Goal: Information Seeking & Learning: Compare options

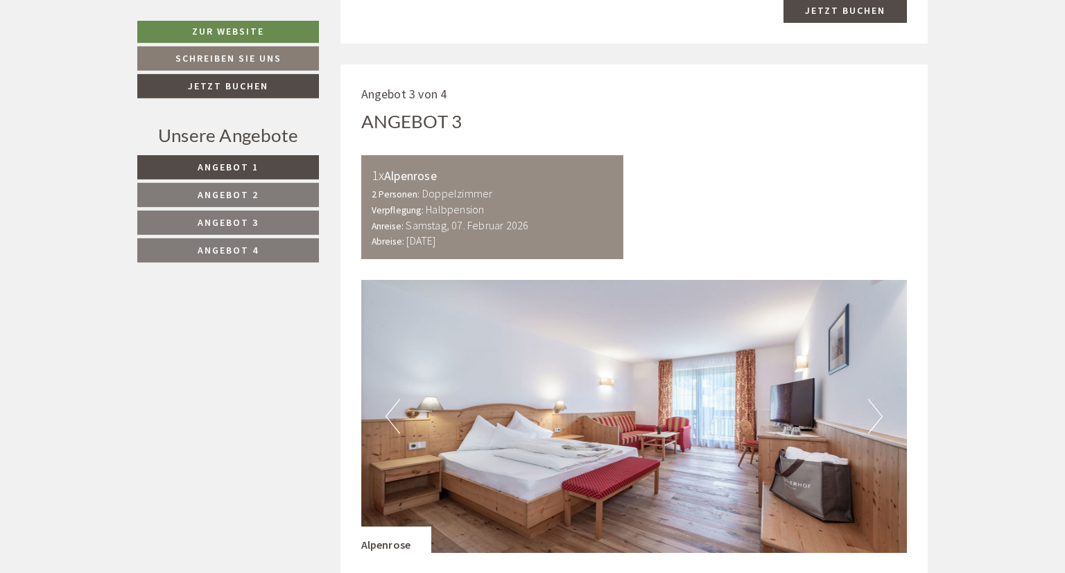
scroll to position [2415, 0]
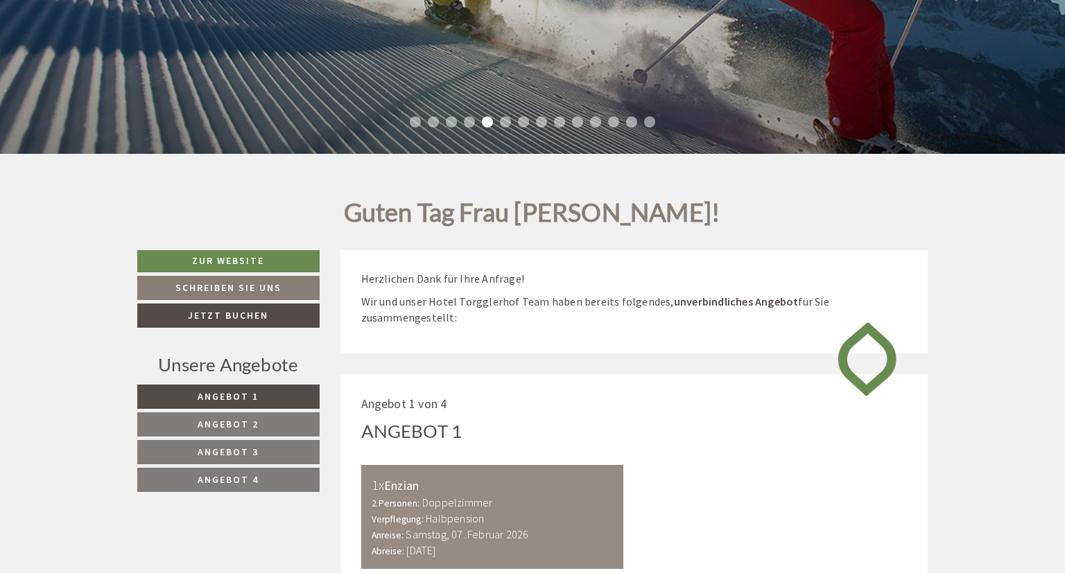
scroll to position [658, 0]
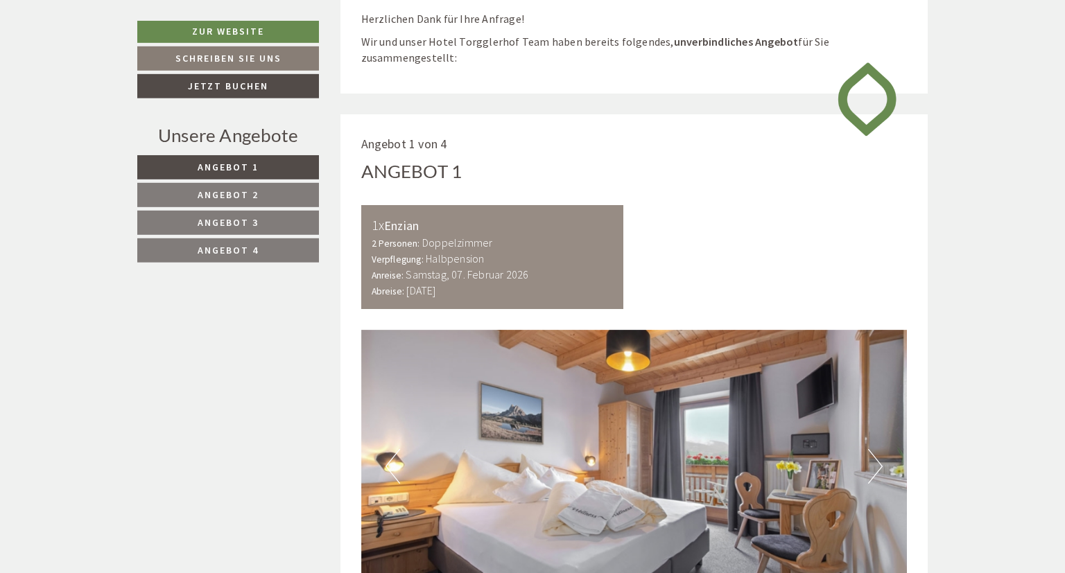
scroll to position [658, 0]
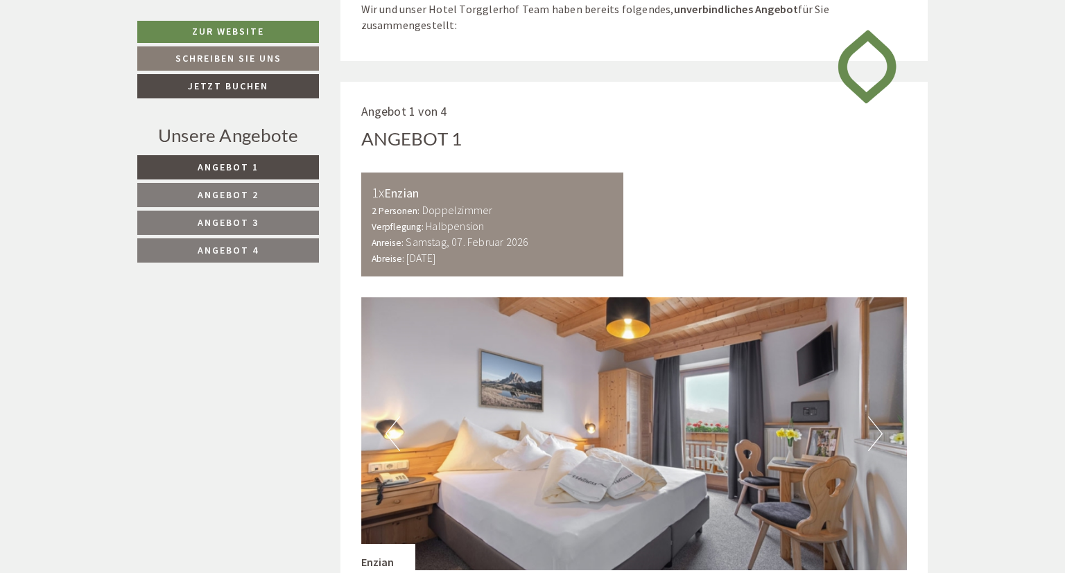
click at [250, 190] on span "Angebot 2" at bounding box center [228, 195] width 61 height 12
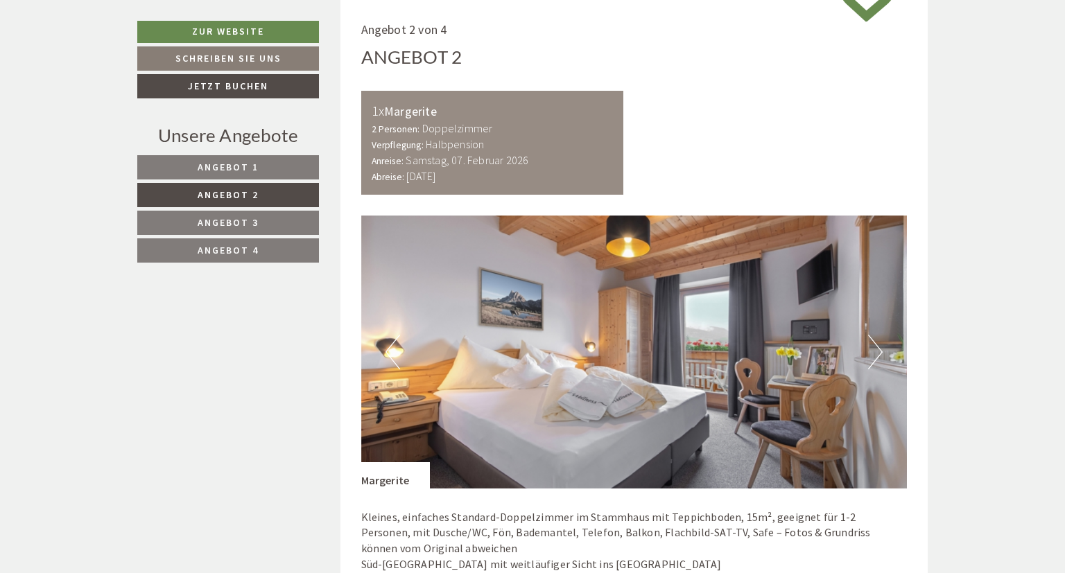
click at [250, 218] on span "Angebot 3" at bounding box center [228, 222] width 61 height 12
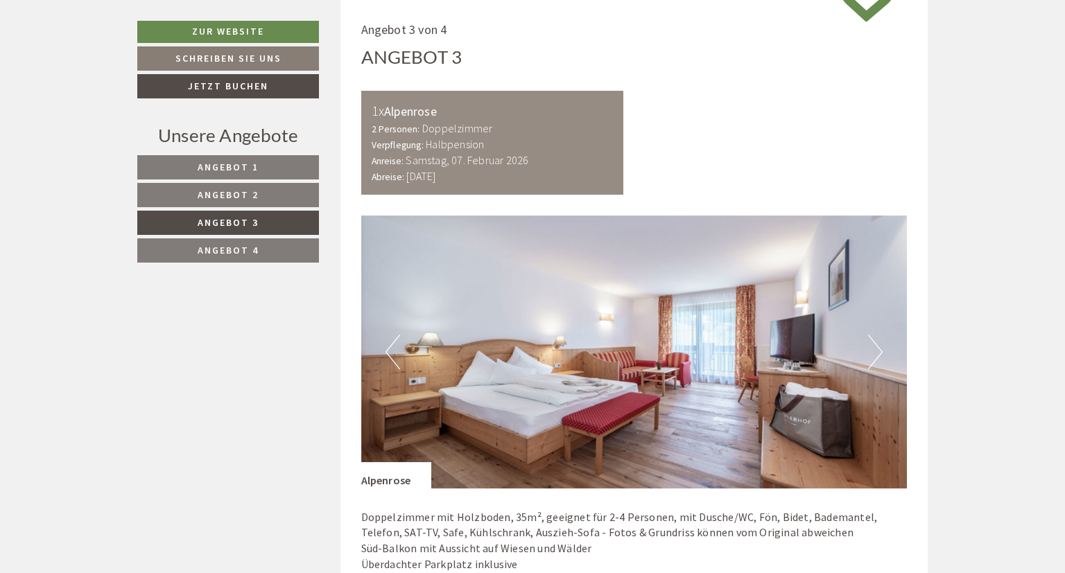
click at [253, 247] on span "Angebot 4" at bounding box center [228, 250] width 61 height 12
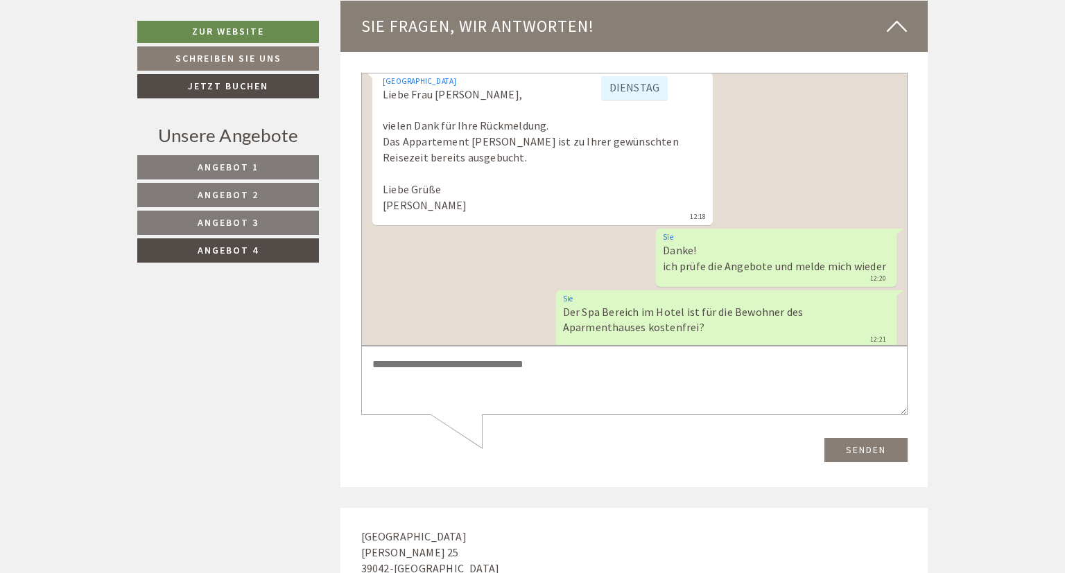
scroll to position [611, 0]
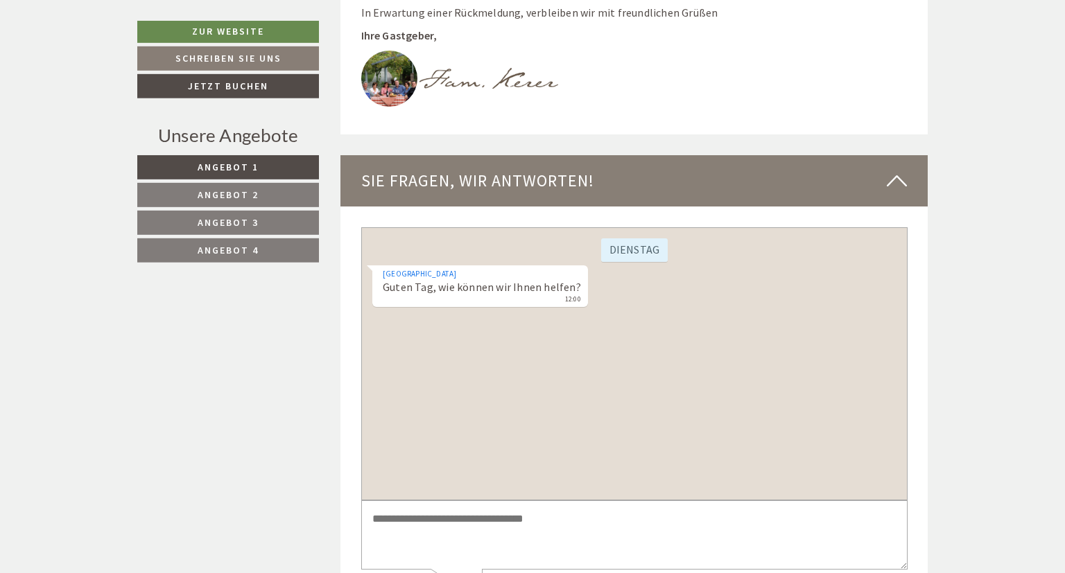
scroll to position [4684, 0]
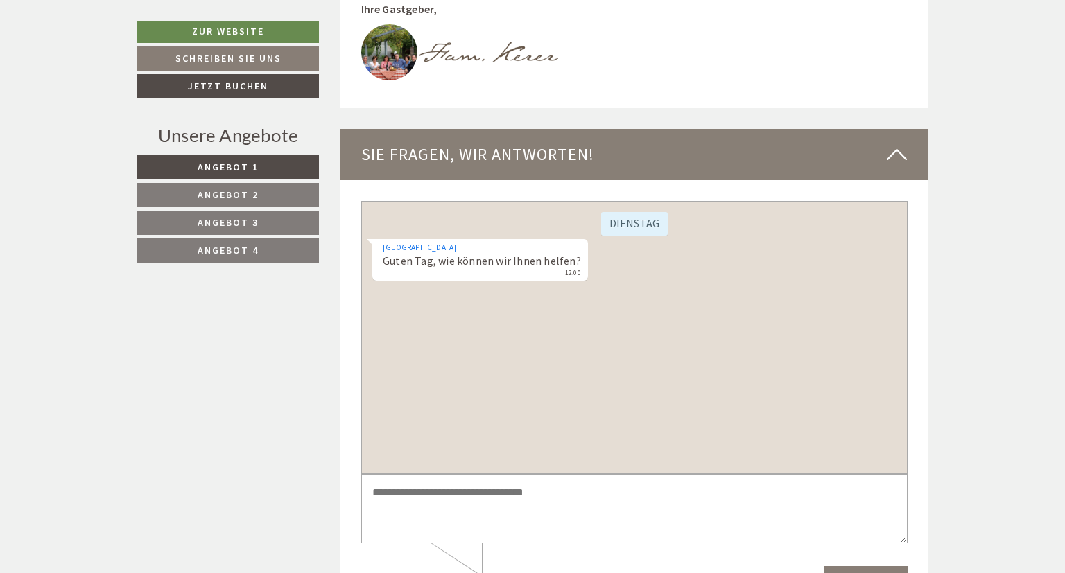
click at [457, 491] on textarea at bounding box center [633, 509] width 546 height 70
type textarea "*"
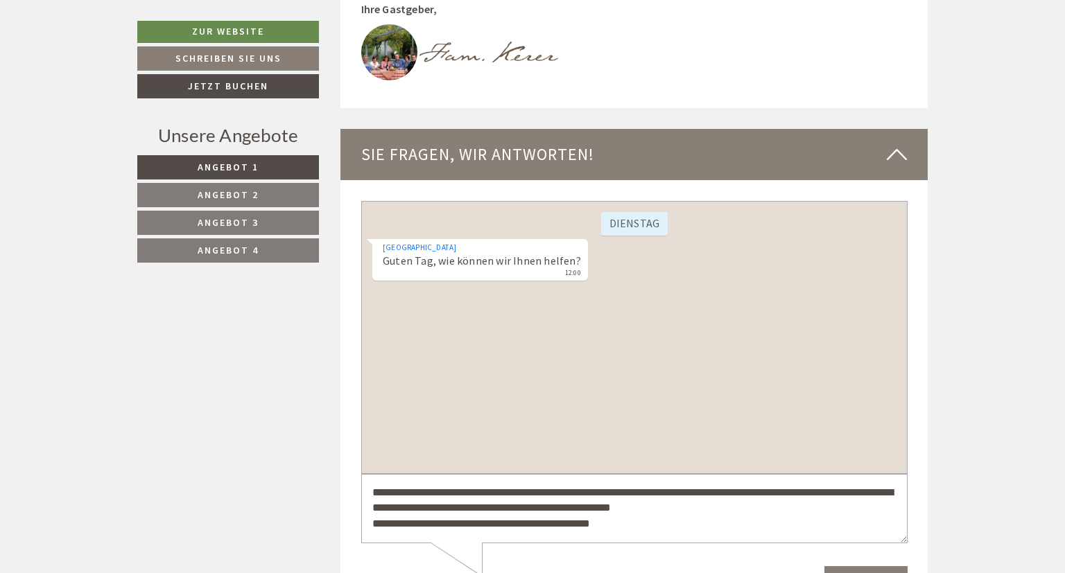
click at [381, 525] on textarea "**********" at bounding box center [633, 509] width 546 height 70
click at [652, 528] on textarea "**********" at bounding box center [633, 509] width 546 height 70
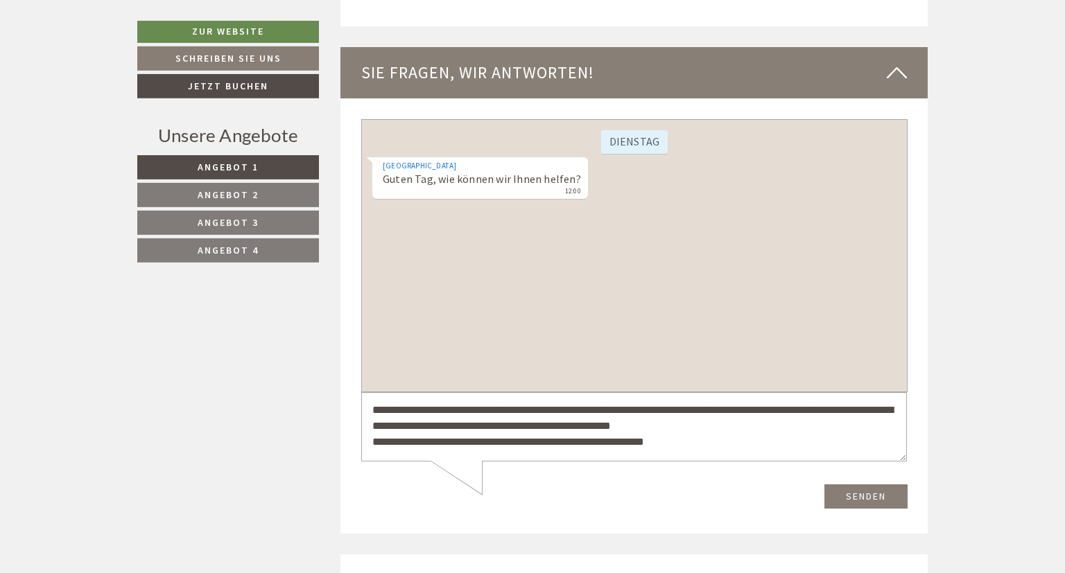
scroll to position [4904, 0]
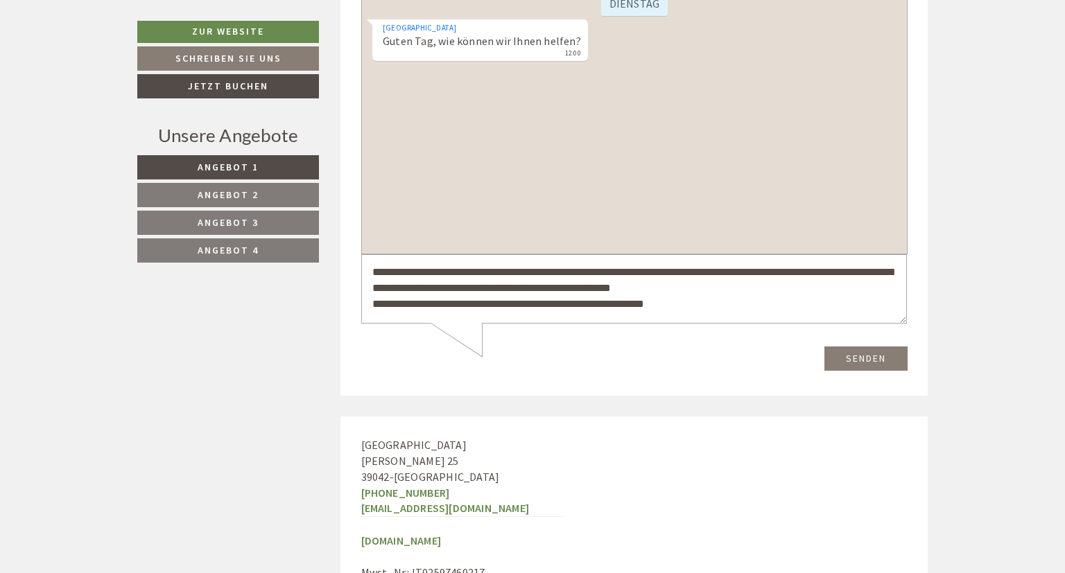
type textarea "**********"
click at [865, 358] on button "Senden" at bounding box center [864, 359] width 83 height 24
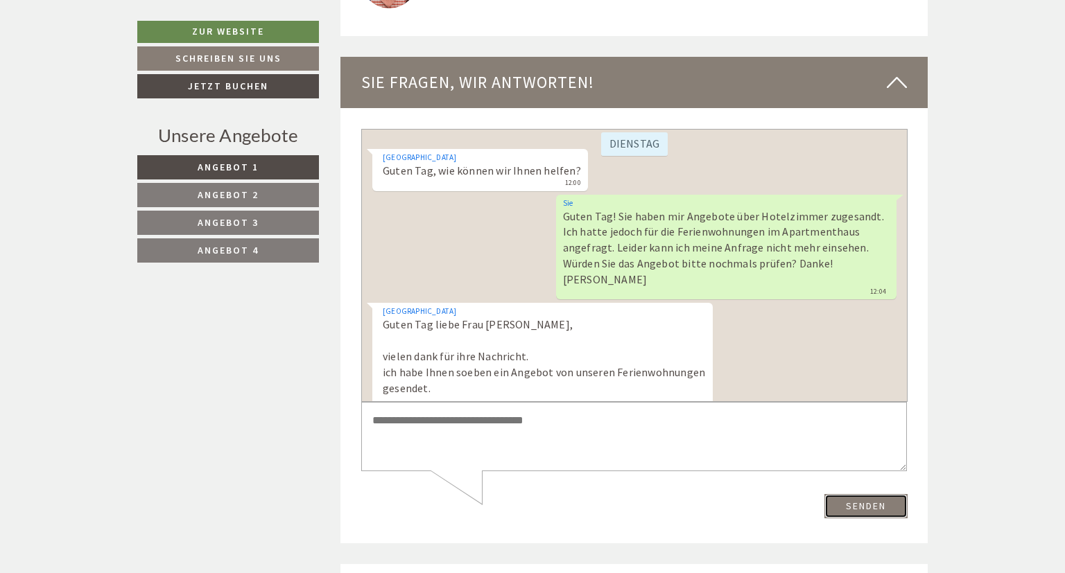
scroll to position [101, 0]
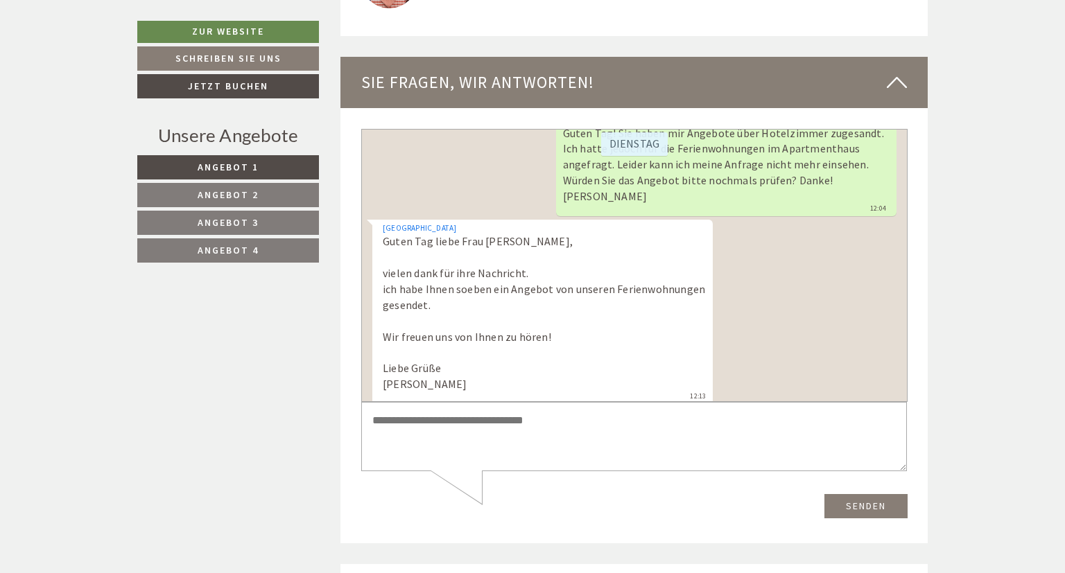
click at [463, 421] on textarea at bounding box center [632, 436] width 545 height 69
type textarea "******"
click at [855, 509] on button "Senden" at bounding box center [864, 506] width 83 height 24
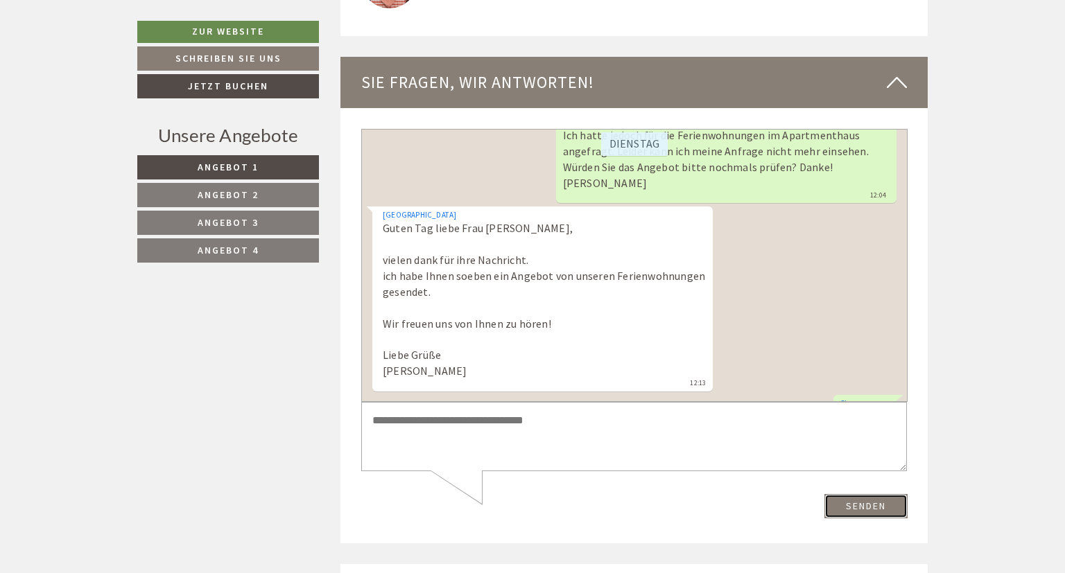
scroll to position [146, 0]
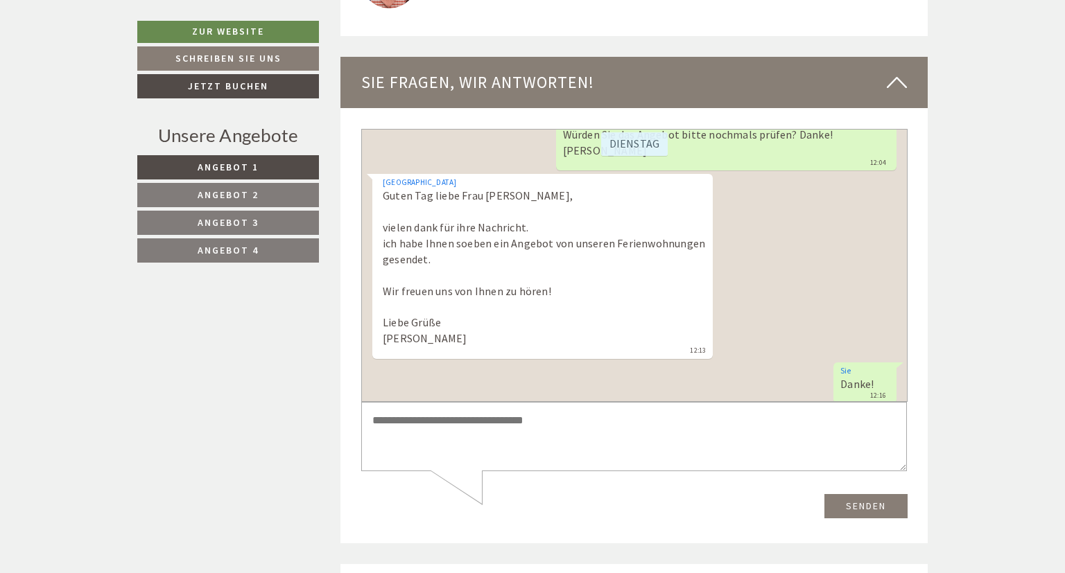
click at [460, 416] on textarea at bounding box center [632, 436] width 545 height 69
type textarea "**********"
click at [896, 514] on button "Senden" at bounding box center [864, 506] width 83 height 24
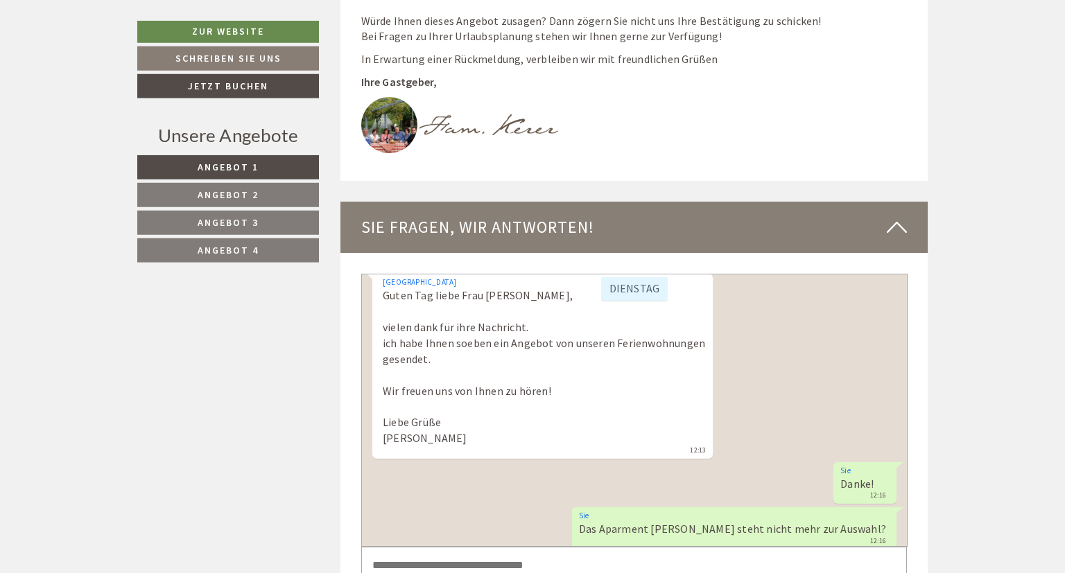
scroll to position [4610, 0]
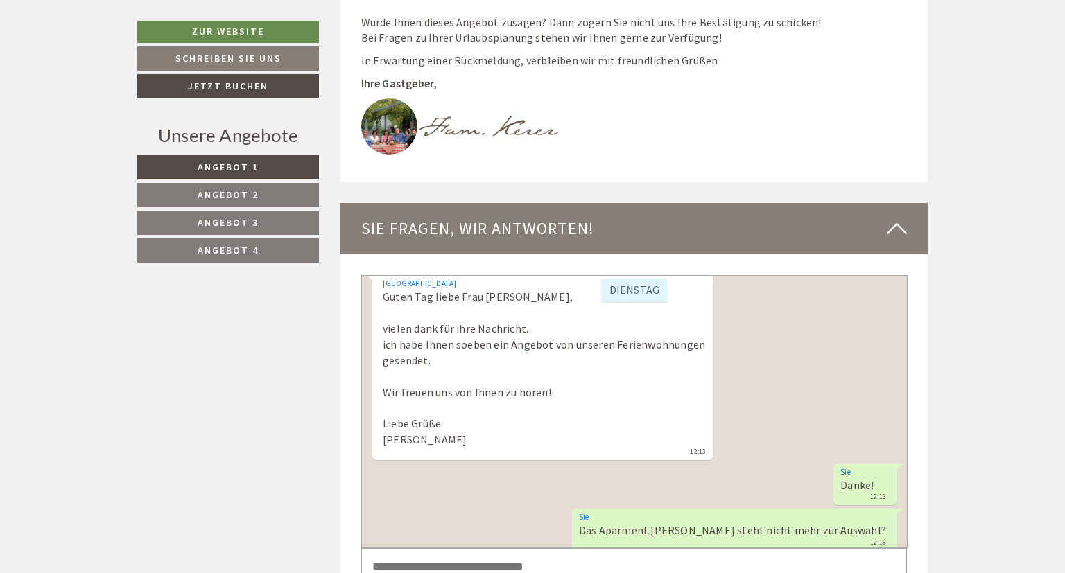
click at [262, 165] on link "Angebot 1" at bounding box center [228, 167] width 182 height 24
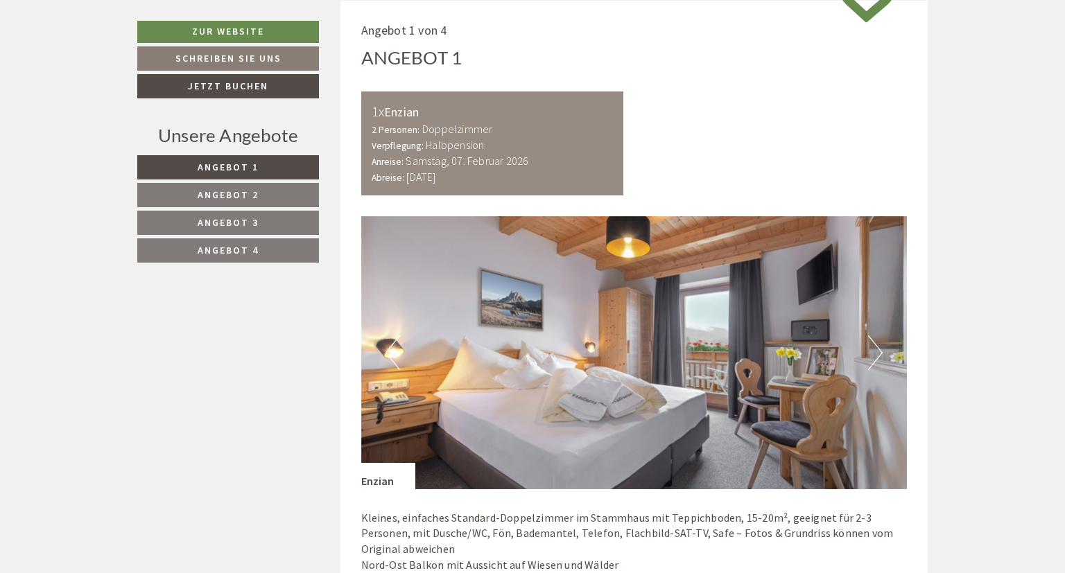
scroll to position [611, 0]
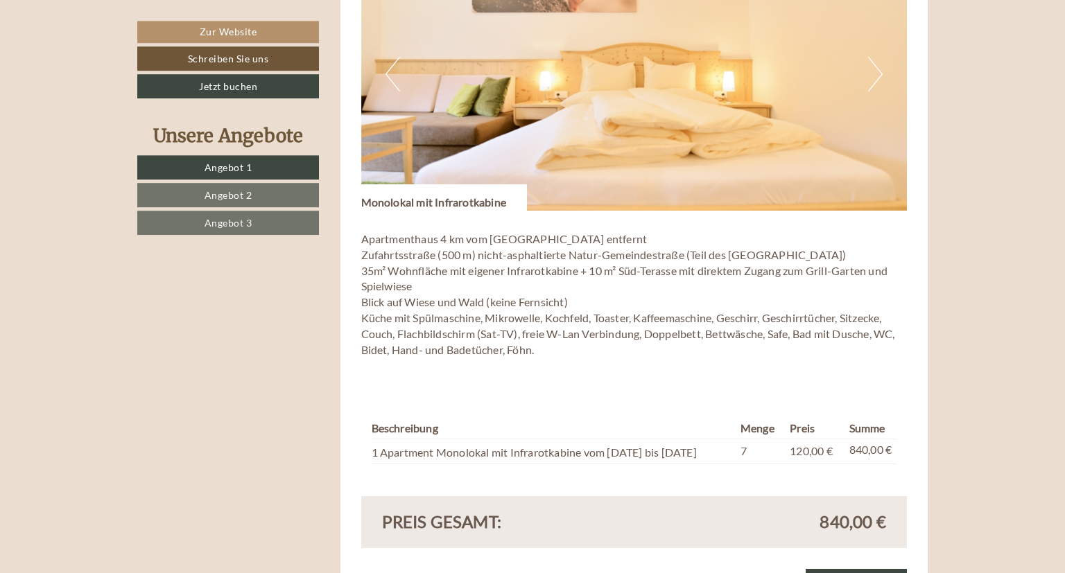
scroll to position [1024, 0]
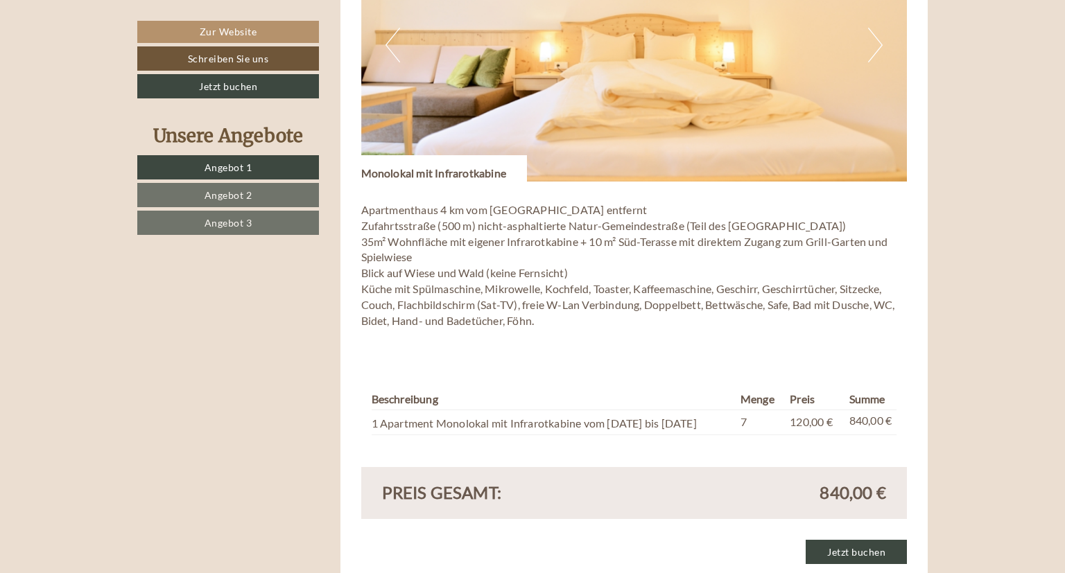
click at [259, 190] on link "Angebot 2" at bounding box center [228, 195] width 182 height 24
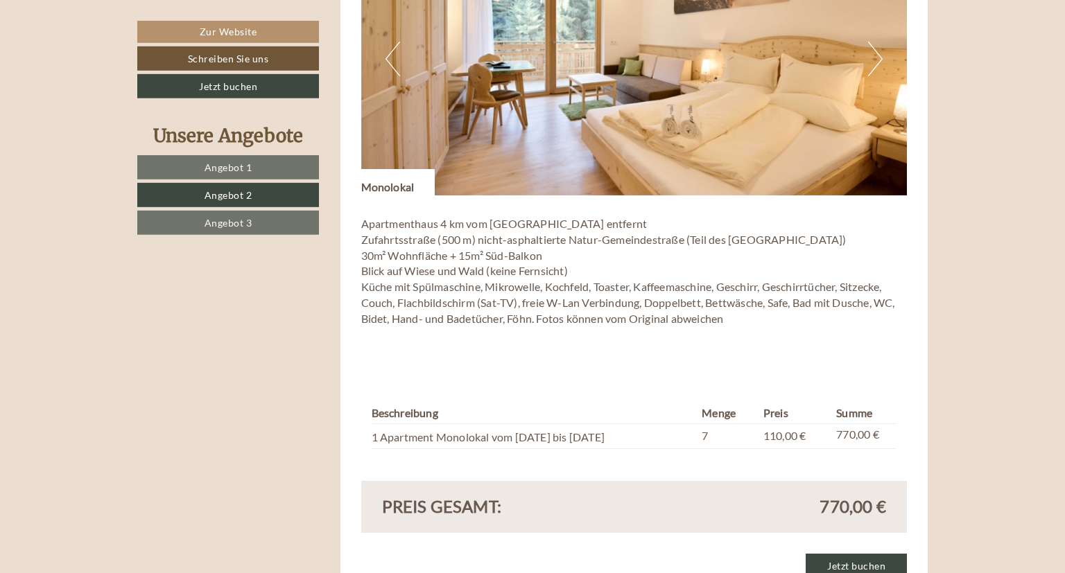
scroll to position [1010, 0]
click at [232, 162] on span "Angebot 1" at bounding box center [228, 167] width 48 height 12
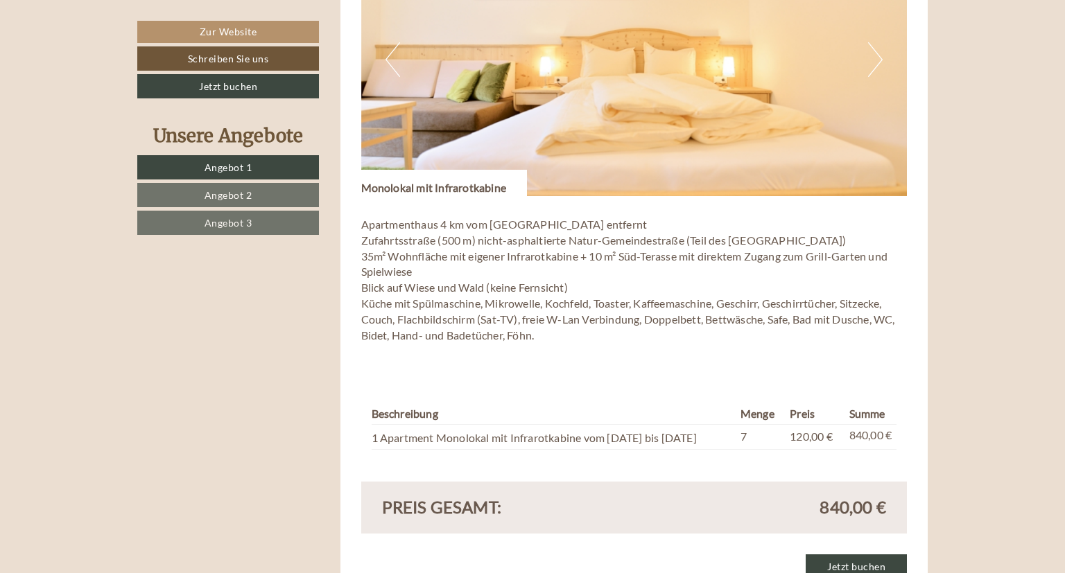
scroll to position [717, 0]
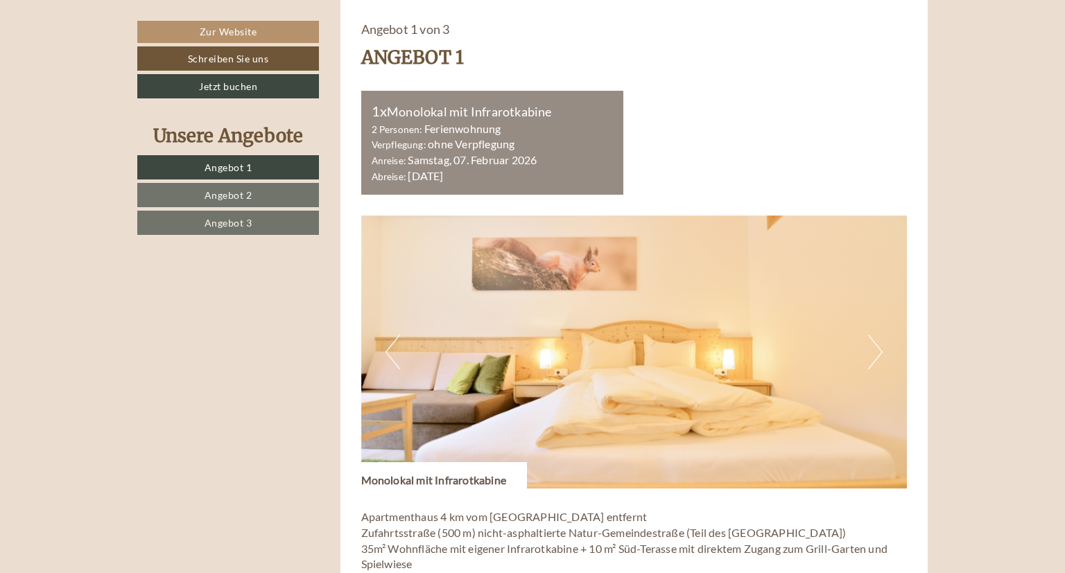
click at [241, 189] on span "Angebot 2" at bounding box center [228, 195] width 48 height 12
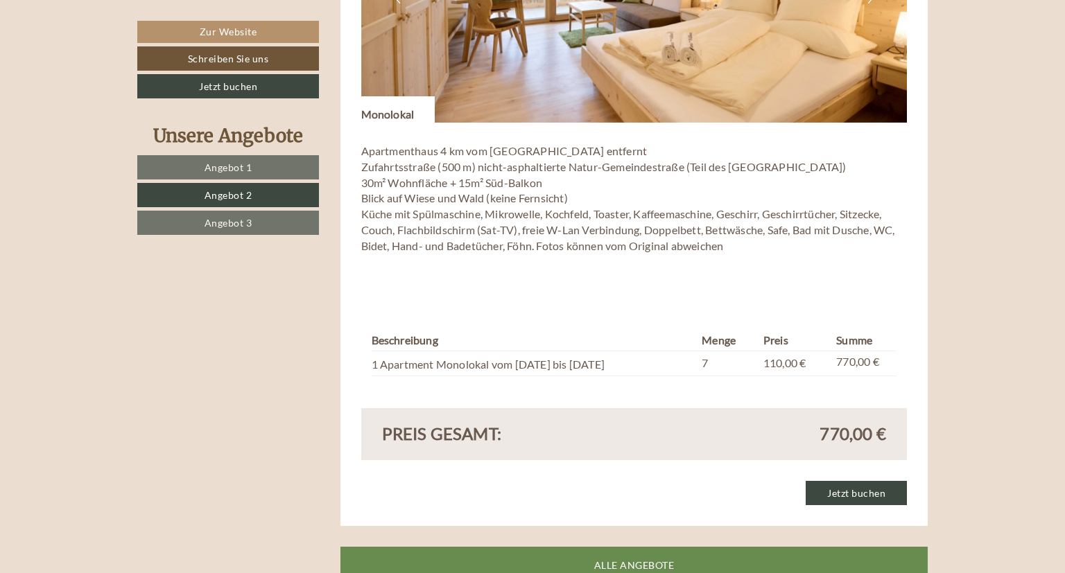
scroll to position [1010, 0]
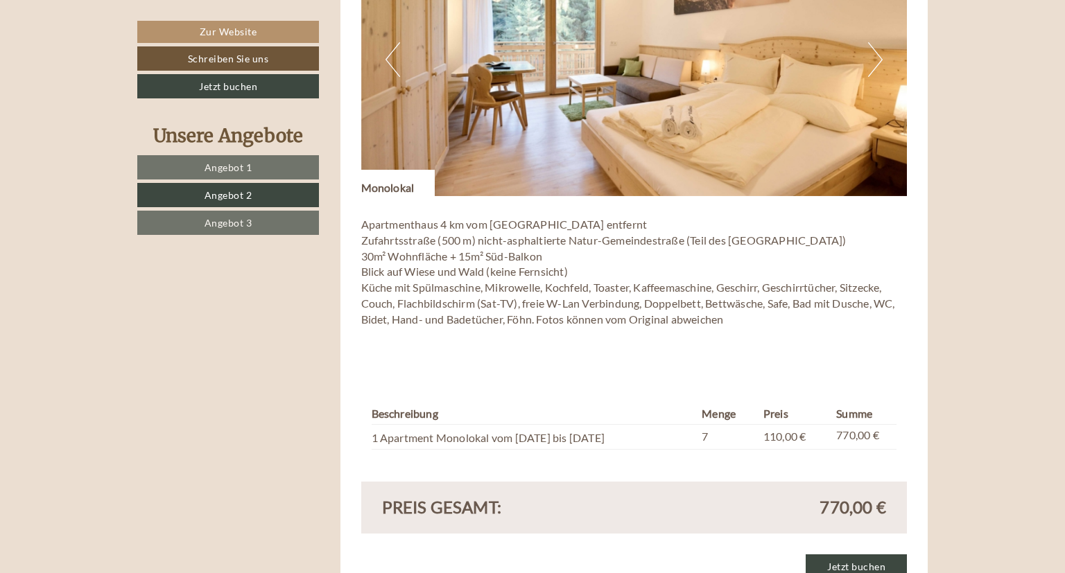
click at [236, 220] on span "Angebot 3" at bounding box center [228, 223] width 48 height 12
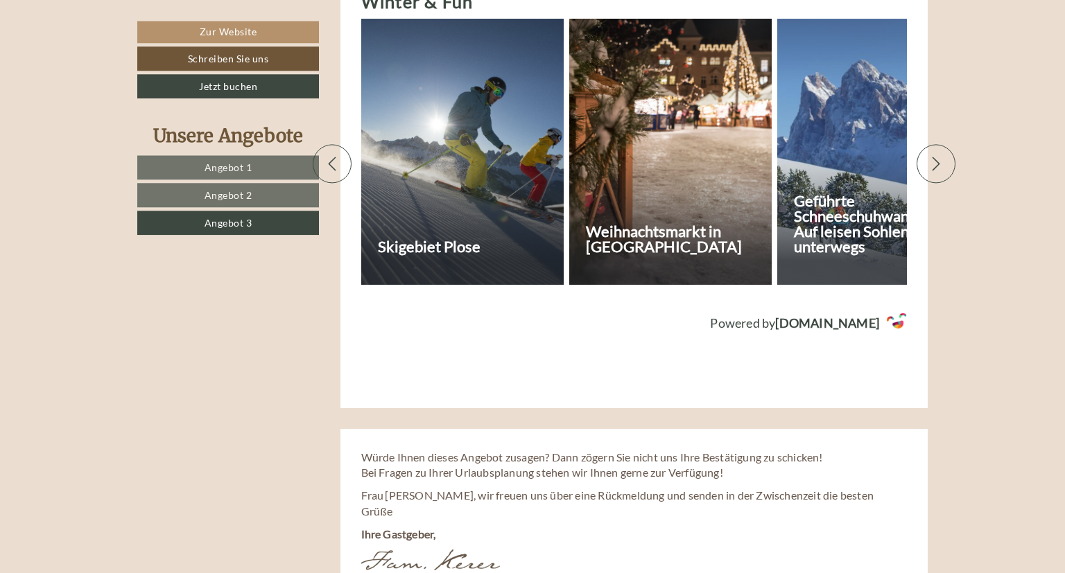
scroll to position [2181, 0]
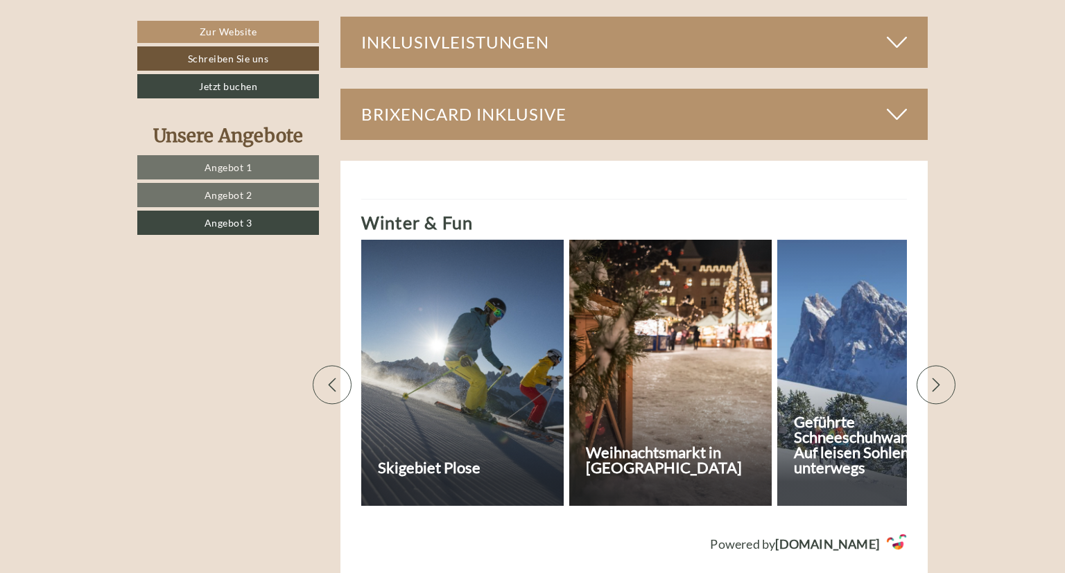
click at [254, 164] on link "Angebot 1" at bounding box center [228, 167] width 182 height 24
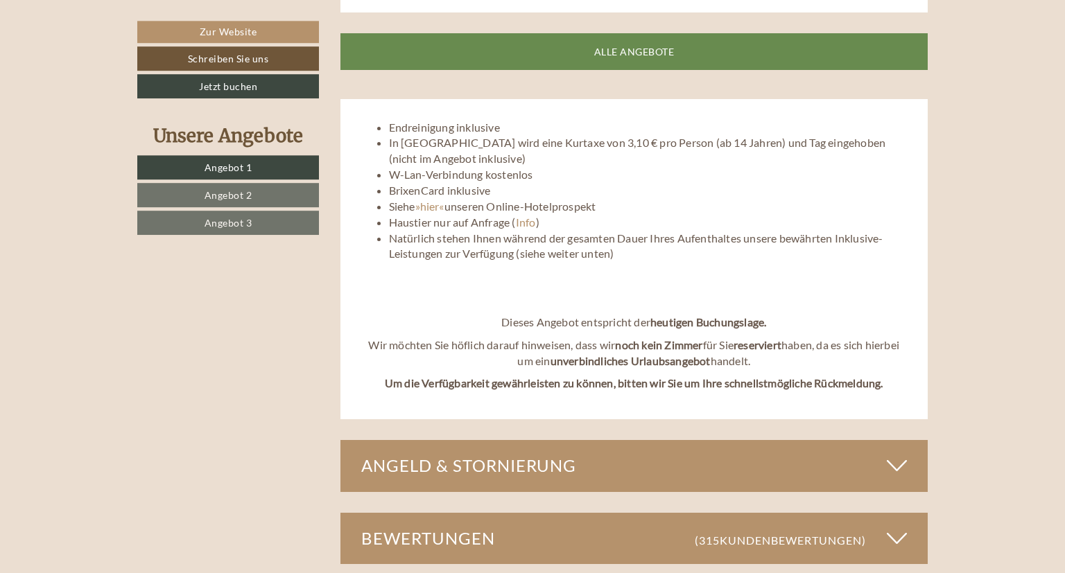
scroll to position [1595, 0]
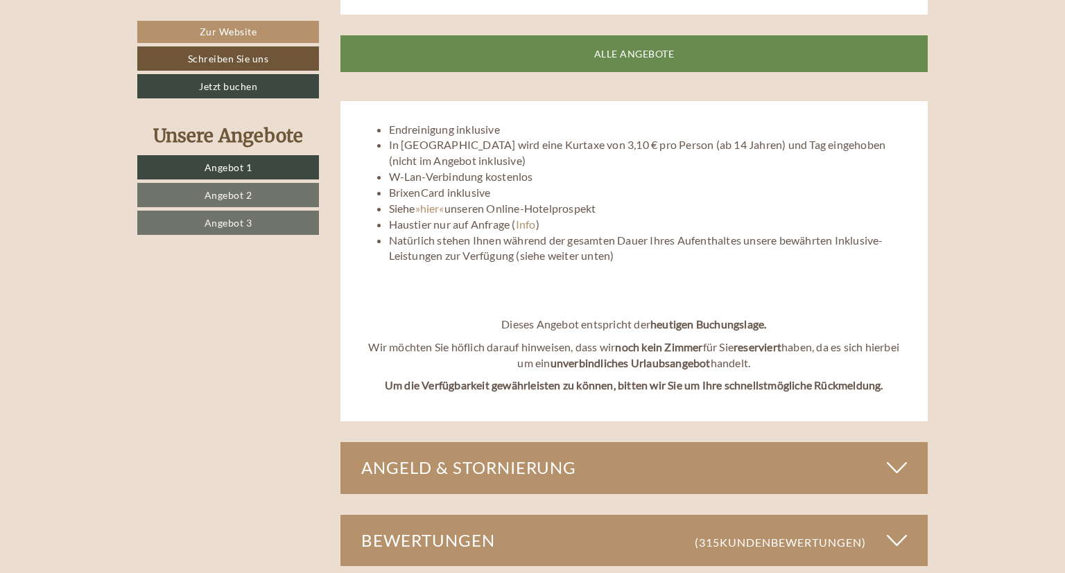
click at [247, 189] on span "Angebot 2" at bounding box center [228, 195] width 48 height 12
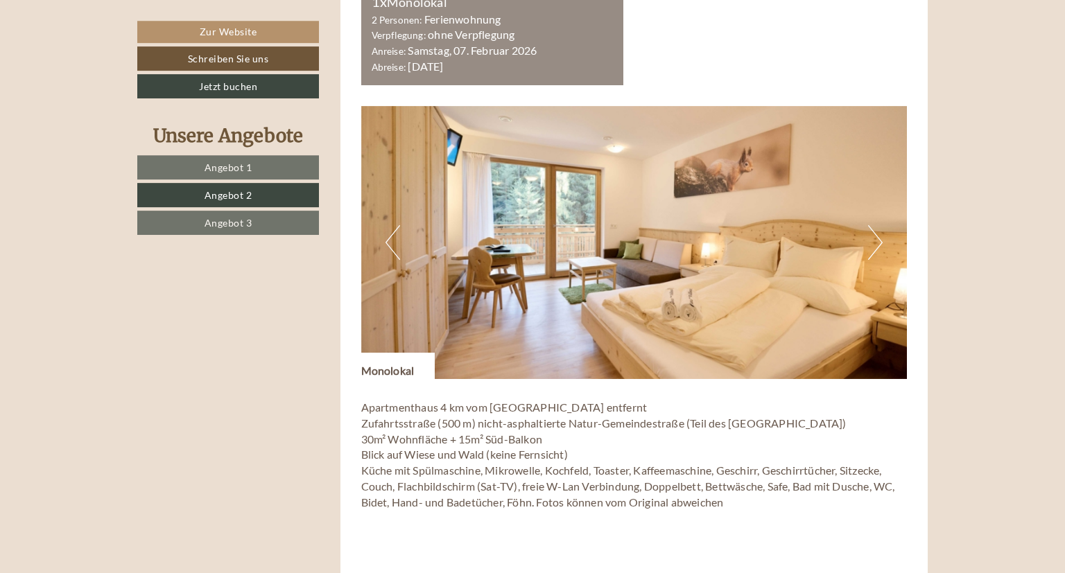
scroll to position [790, 0]
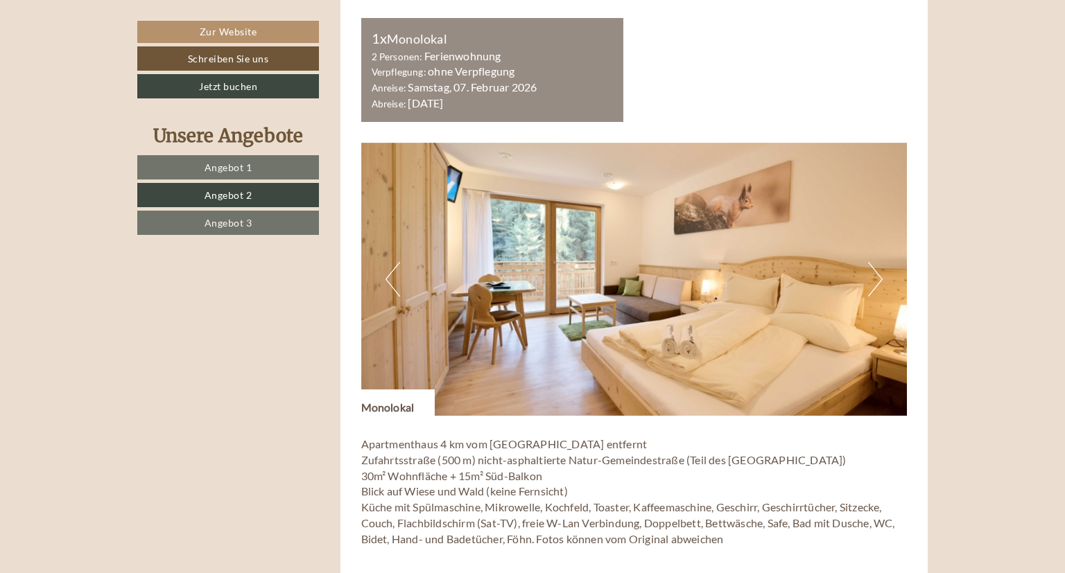
click at [686, 495] on p "Apartmenthaus 4 km vom Hotel Torgglerhof entfernt Zufahrtsstraße (500 m) nicht-…" at bounding box center [634, 500] width 546 height 127
drag, startPoint x: 404, startPoint y: 35, endPoint x: 430, endPoint y: 80, distance: 51.2
click at [405, 36] on div "1x Monolokal" at bounding box center [493, 38] width 242 height 20
drag, startPoint x: 431, startPoint y: 84, endPoint x: 495, endPoint y: 189, distance: 122.6
click at [436, 87] on b "Samstag, 07. Februar 2026" at bounding box center [472, 86] width 129 height 13
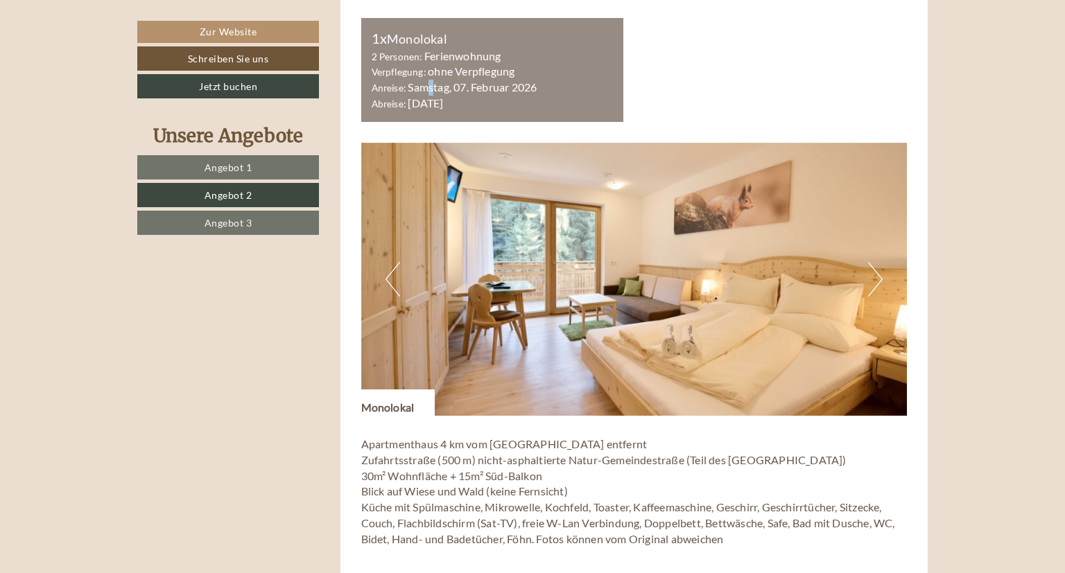
click at [521, 296] on img at bounding box center [634, 279] width 546 height 273
click at [880, 276] on button "Next" at bounding box center [875, 279] width 15 height 35
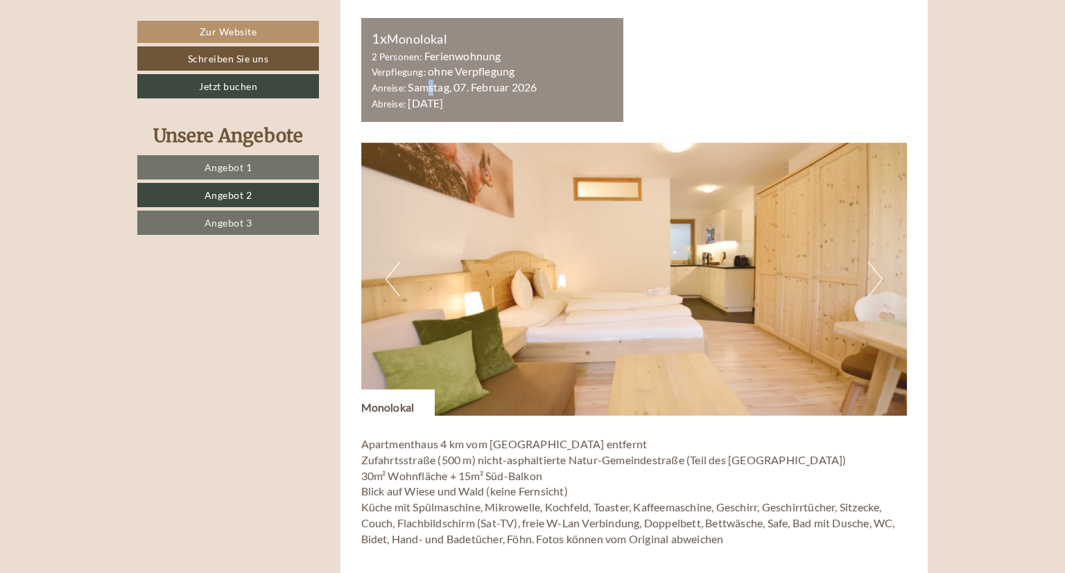
click at [880, 276] on button "Next" at bounding box center [875, 279] width 15 height 35
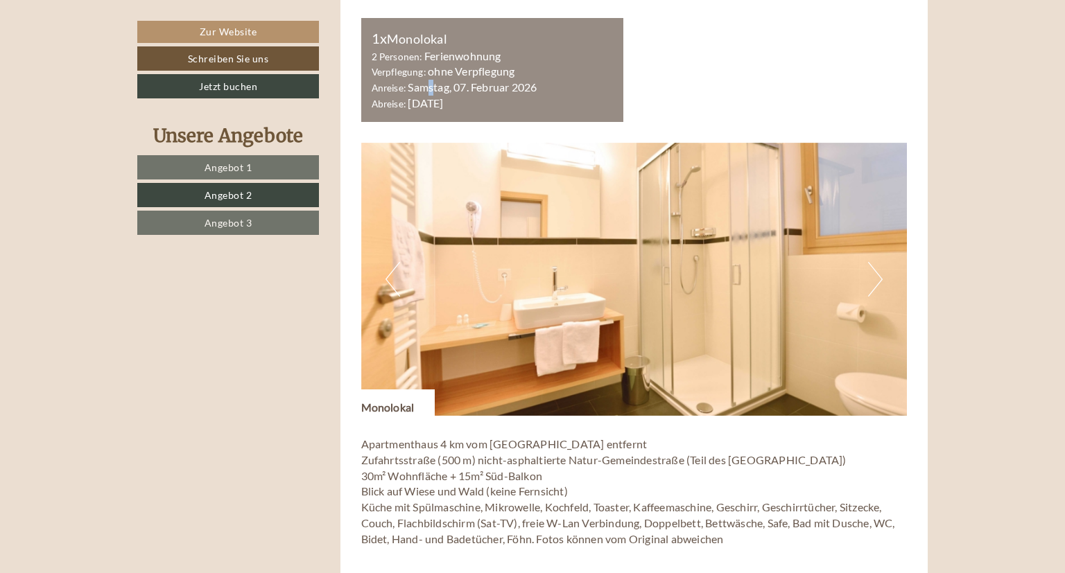
click at [880, 276] on button "Next" at bounding box center [875, 279] width 15 height 35
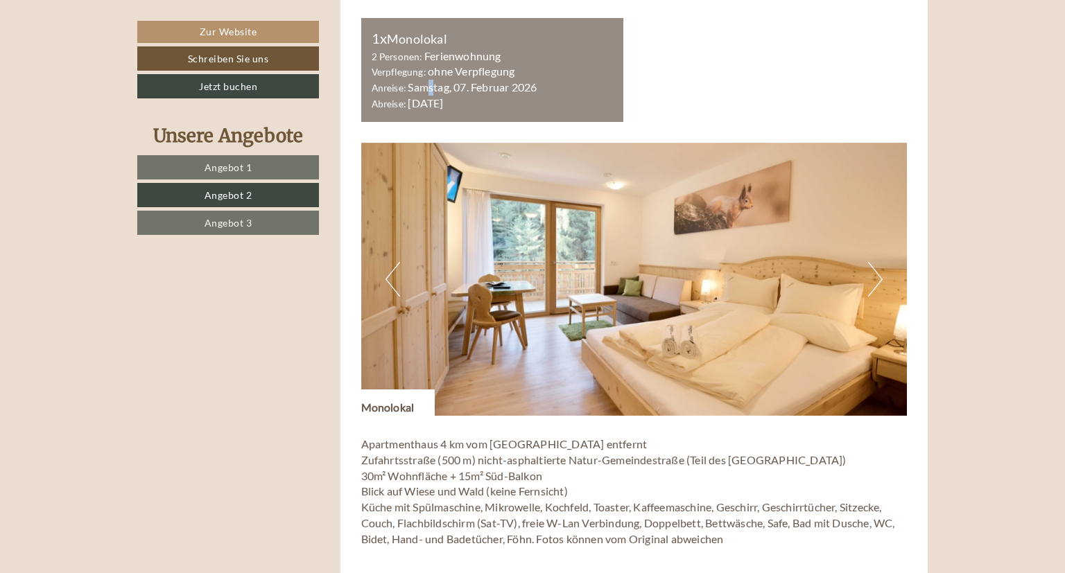
click at [880, 276] on button "Next" at bounding box center [875, 279] width 15 height 35
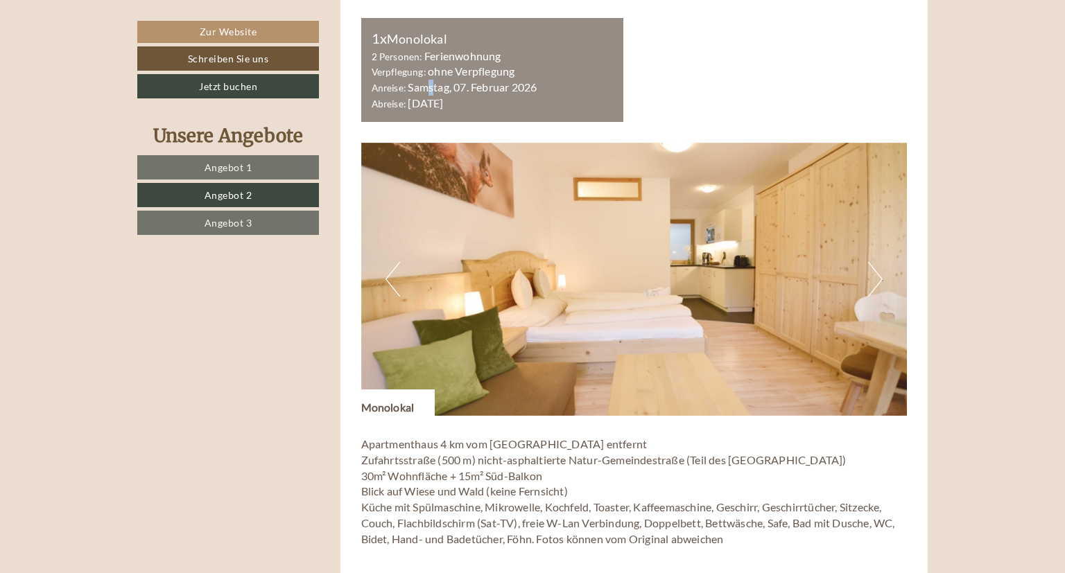
click at [880, 276] on button "Next" at bounding box center [875, 279] width 15 height 35
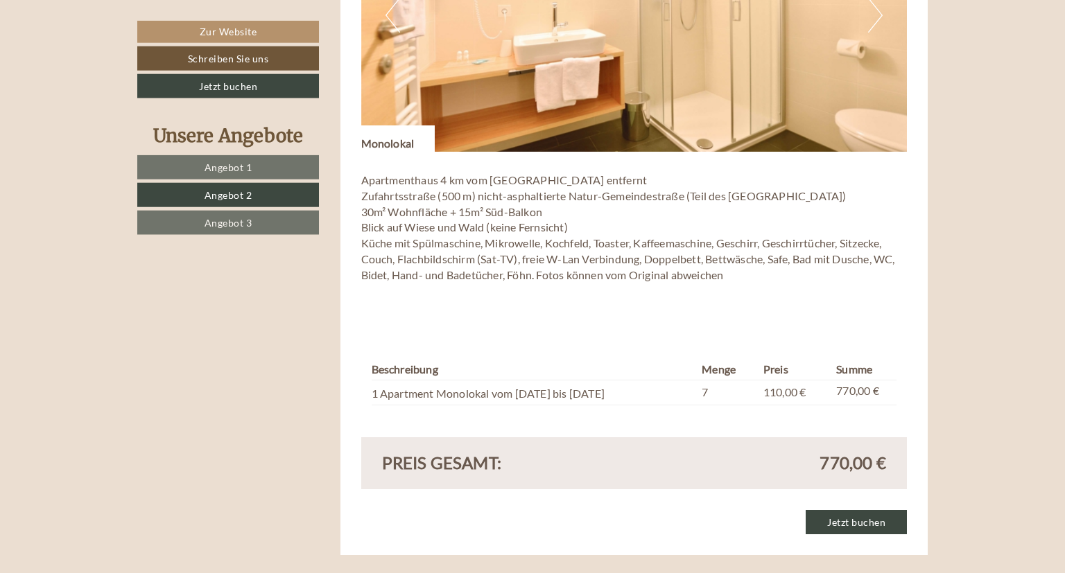
scroll to position [1083, 0]
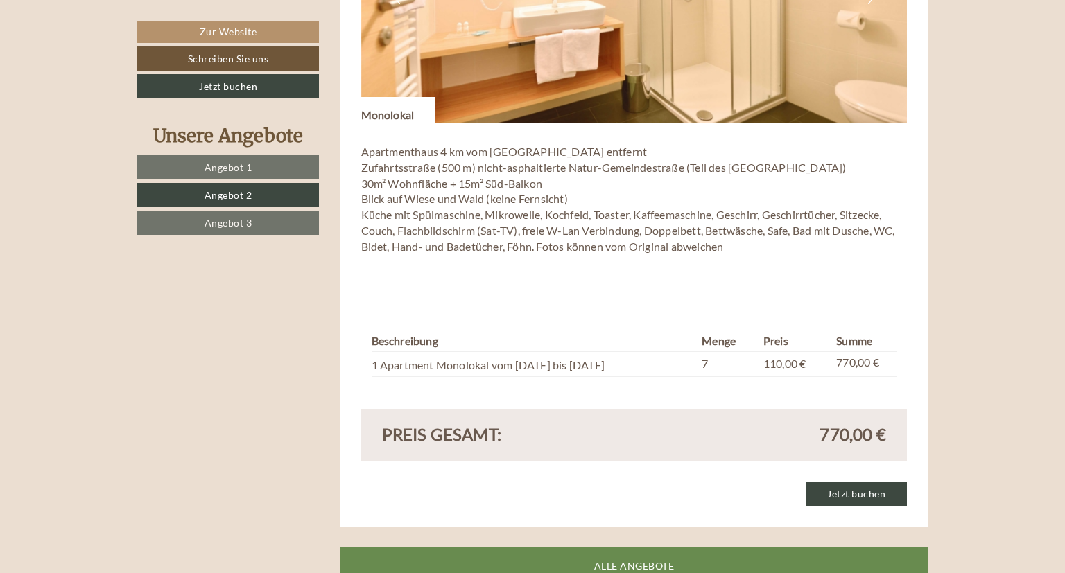
click at [812, 279] on div "Apartmenthaus 4 km vom Hotel Torgglerhof entfernt Zufahrtsstraße (500 m) nicht-…" at bounding box center [634, 210] width 546 height 175
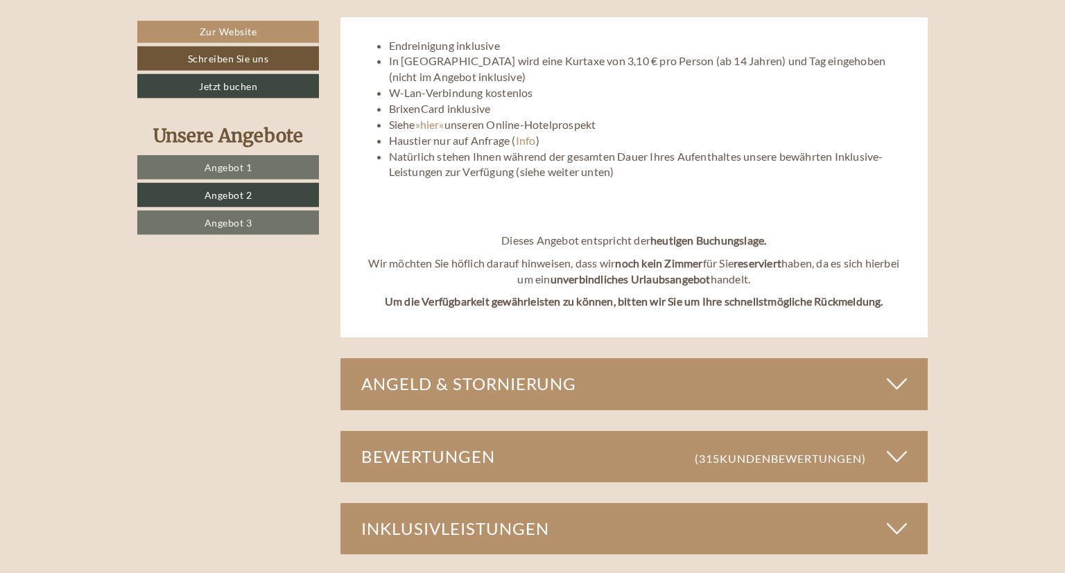
scroll to position [1668, 0]
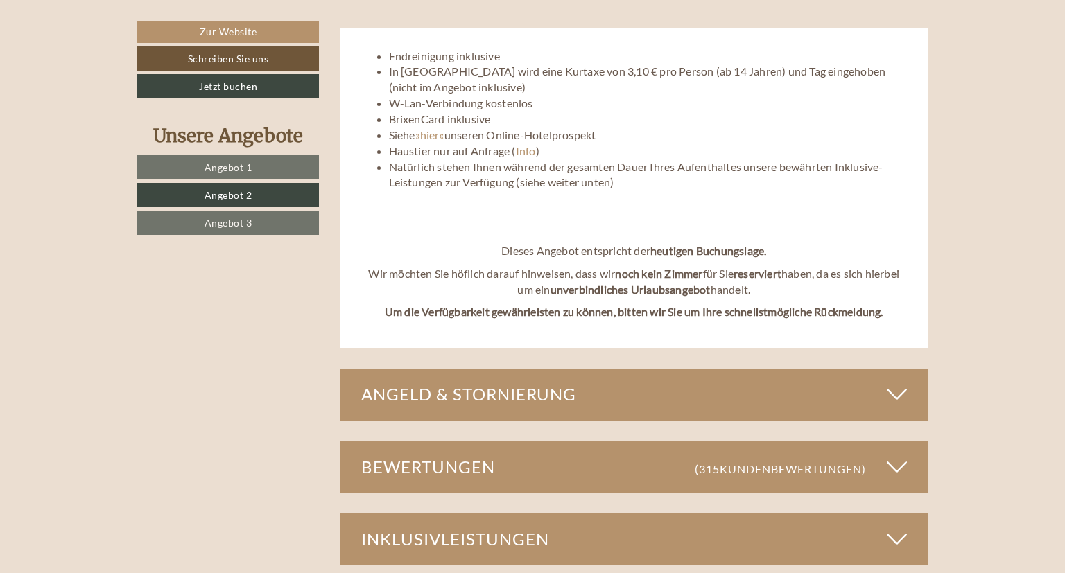
click at [254, 218] on link "Angebot 3" at bounding box center [228, 223] width 182 height 24
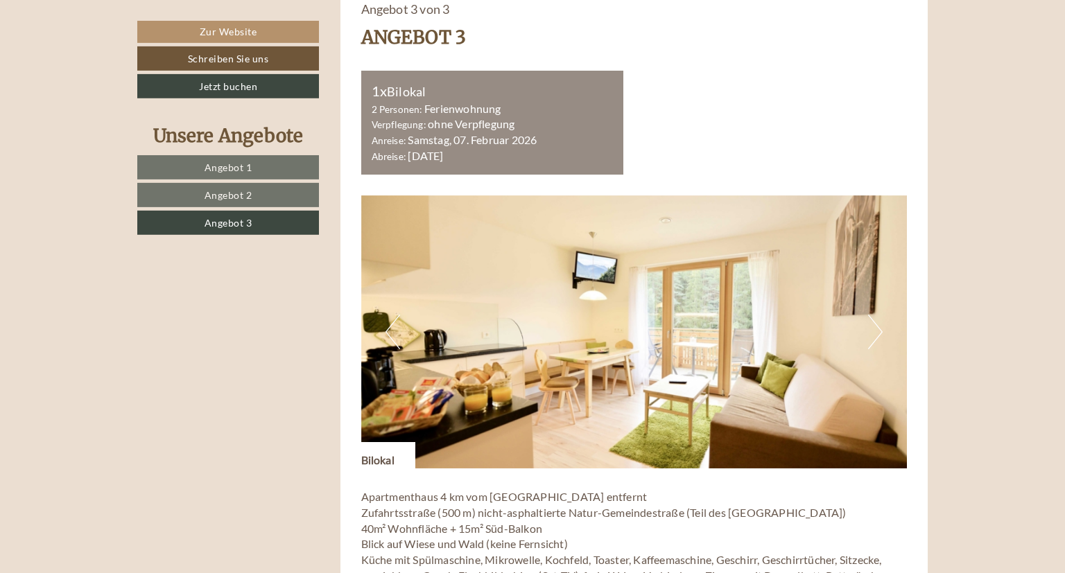
scroll to position [717, 0]
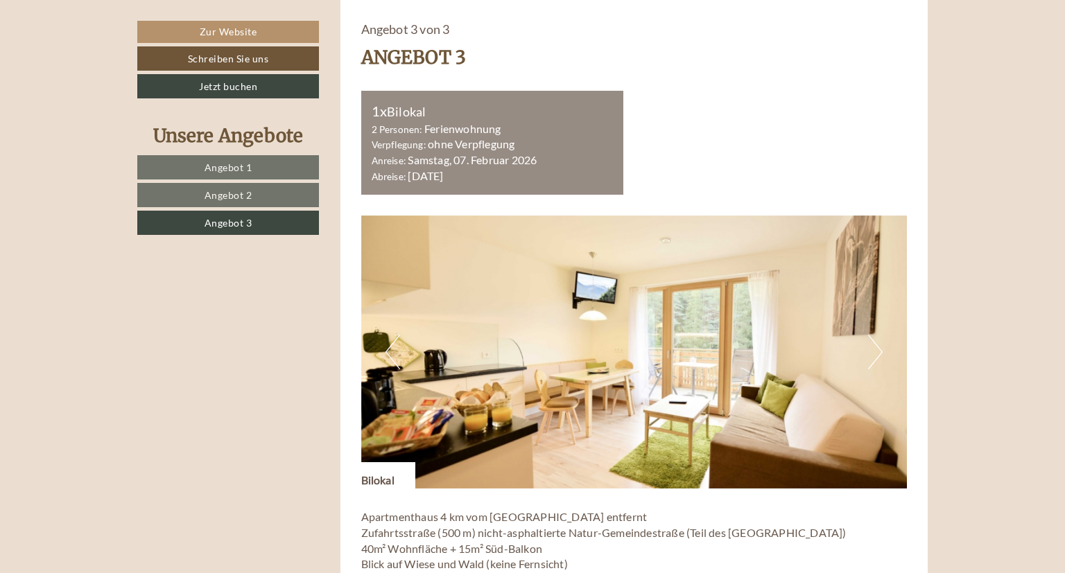
click at [880, 345] on button "Next" at bounding box center [875, 352] width 15 height 35
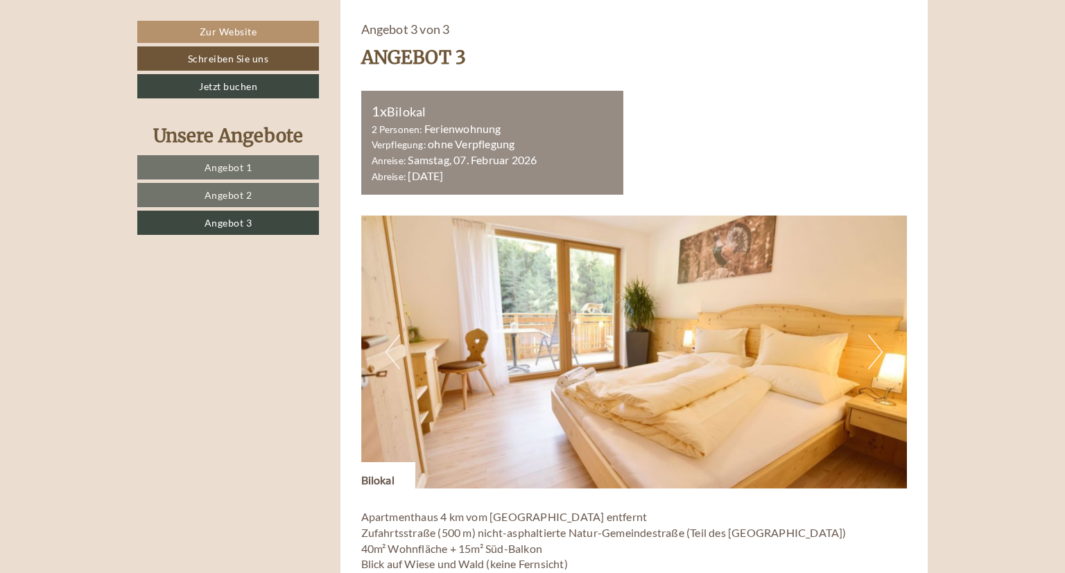
click at [880, 346] on button "Next" at bounding box center [875, 352] width 15 height 35
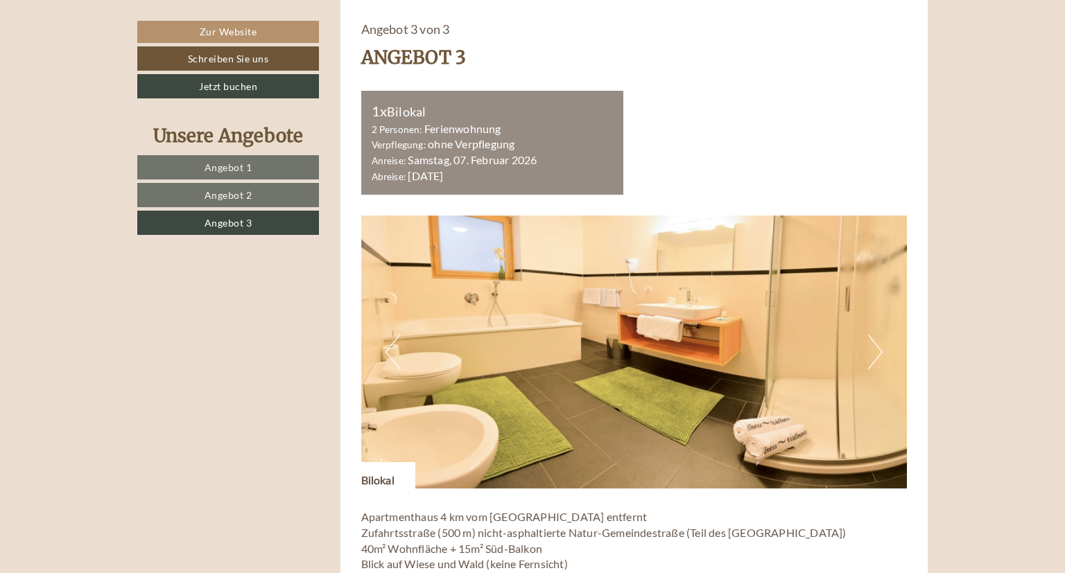
click at [880, 346] on button "Next" at bounding box center [875, 352] width 15 height 35
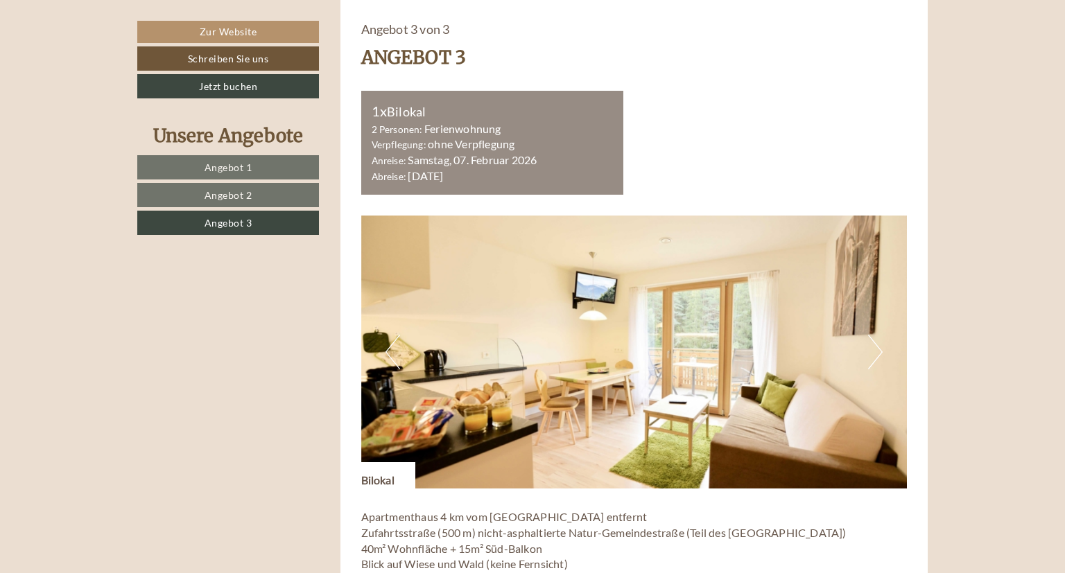
click at [880, 347] on button "Next" at bounding box center [875, 352] width 15 height 35
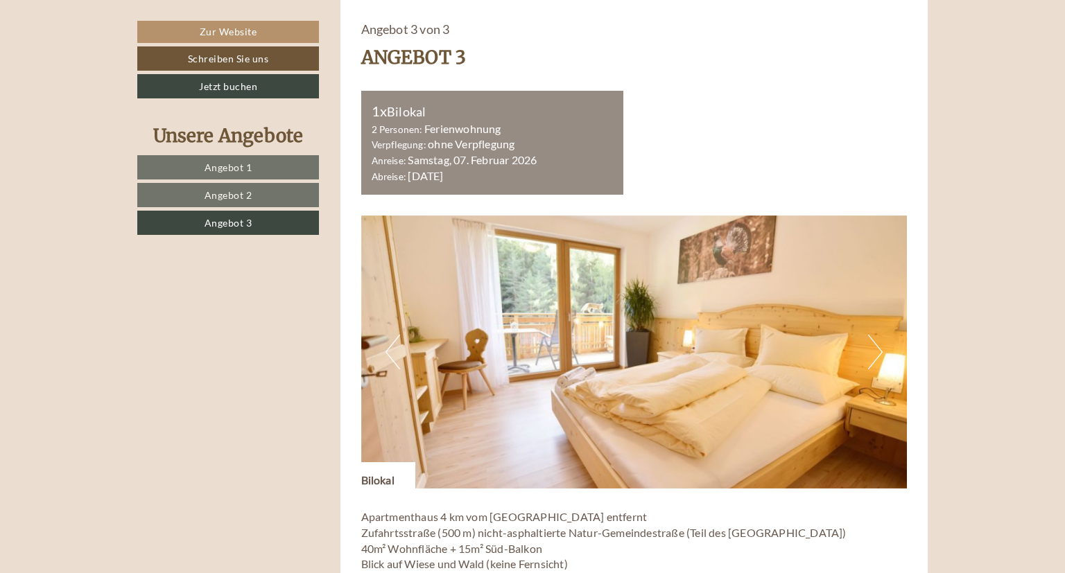
click at [880, 347] on button "Next" at bounding box center [875, 352] width 15 height 35
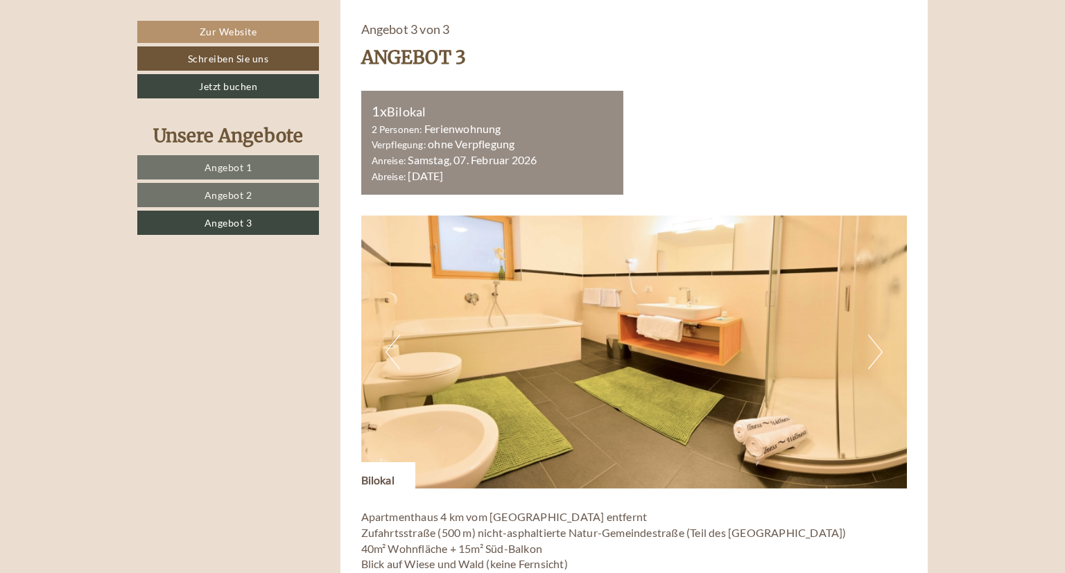
click at [880, 347] on button "Next" at bounding box center [875, 352] width 15 height 35
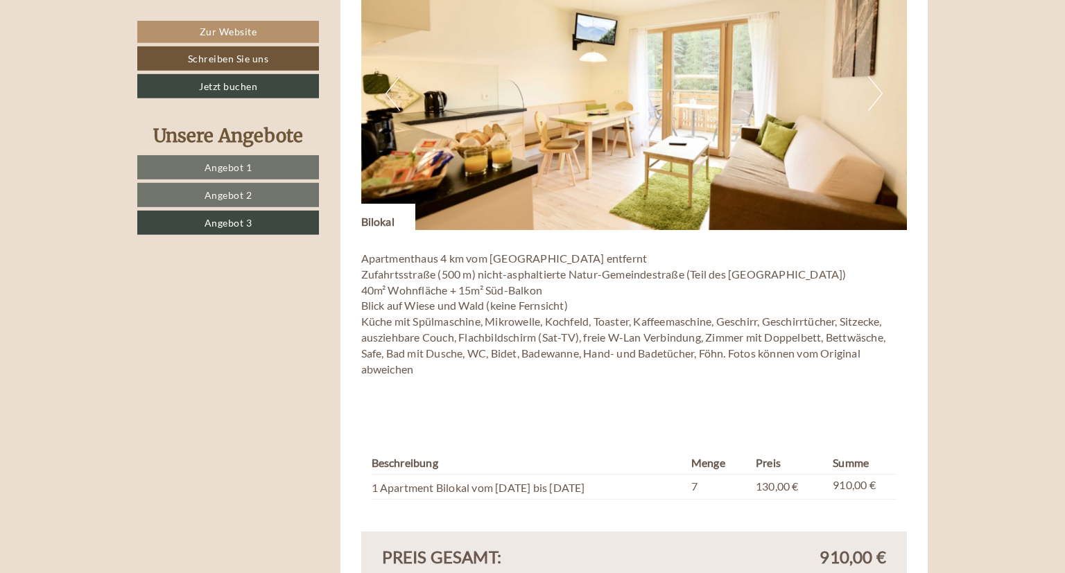
scroll to position [937, 0]
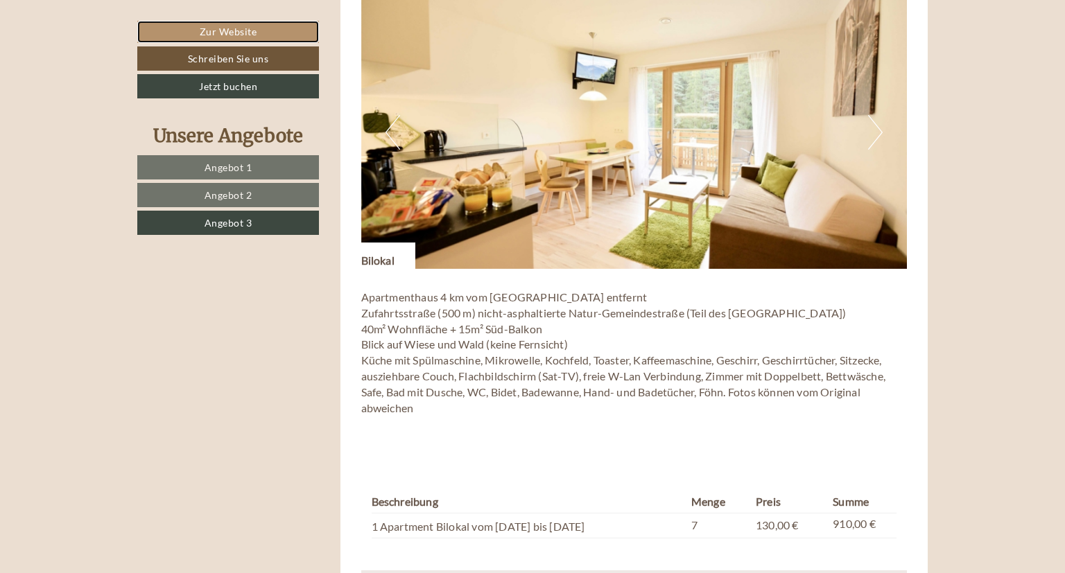
click at [239, 29] on link "Zur Website" at bounding box center [228, 32] width 182 height 22
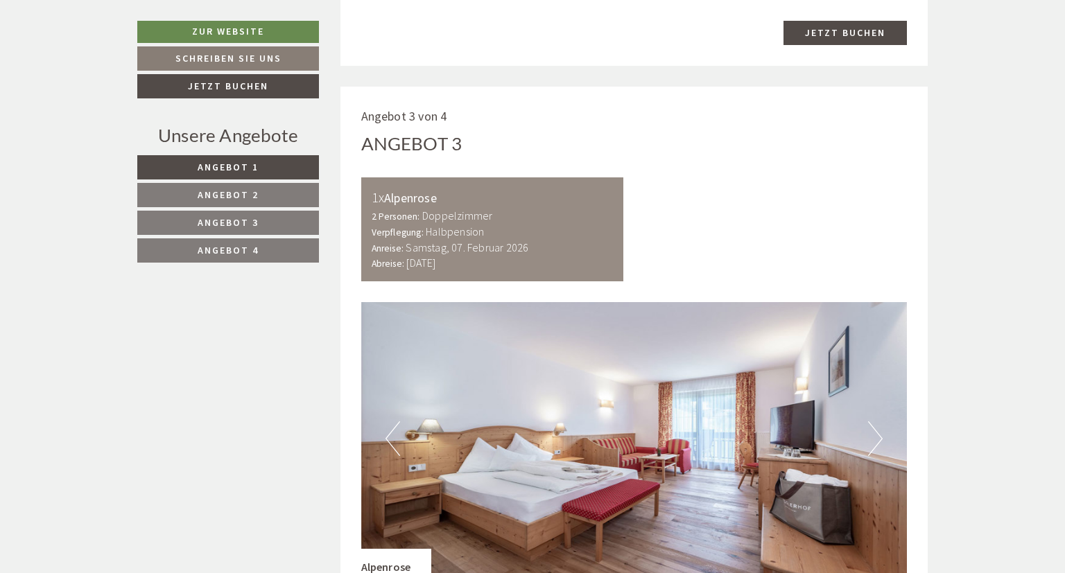
scroll to position [611, 0]
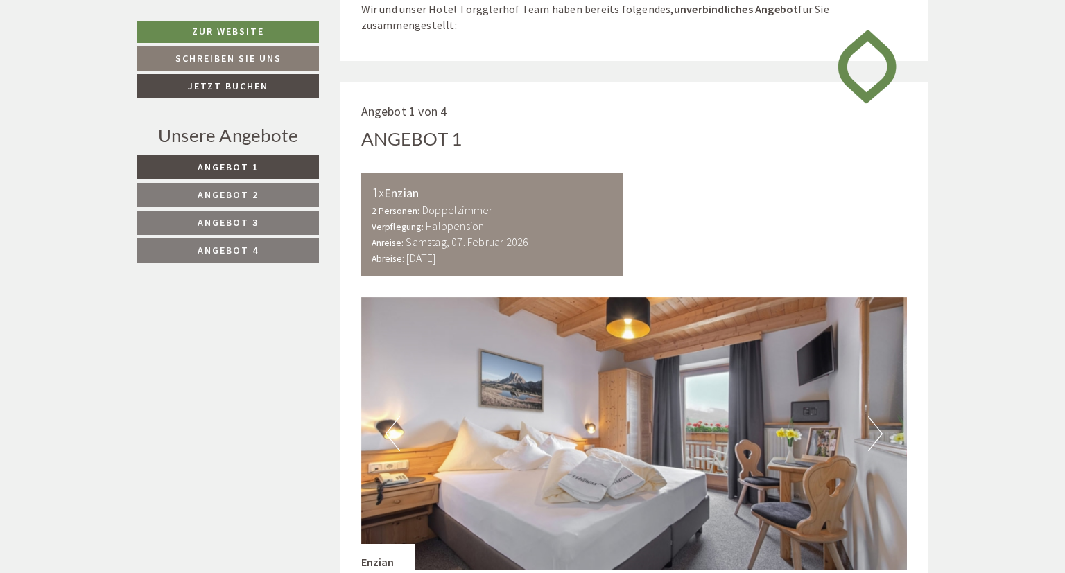
scroll to position [611, 0]
